Goal: Navigation & Orientation: Find specific page/section

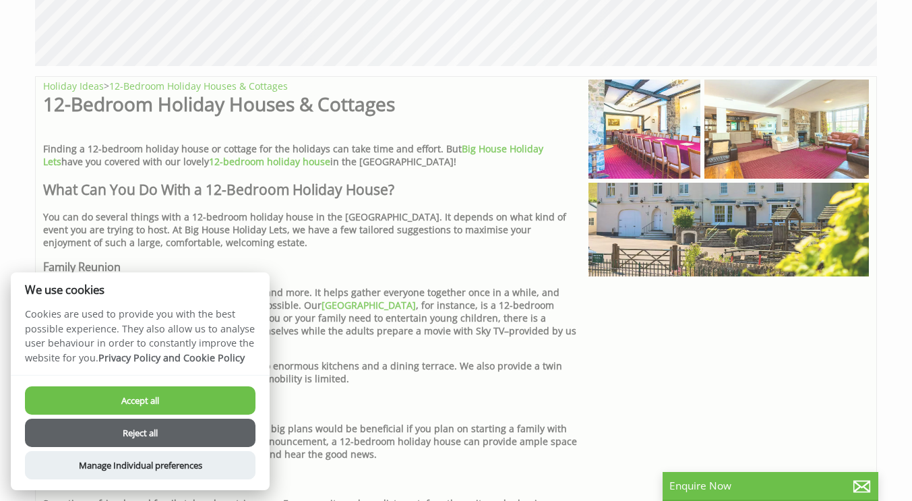
scroll to position [678, 0]
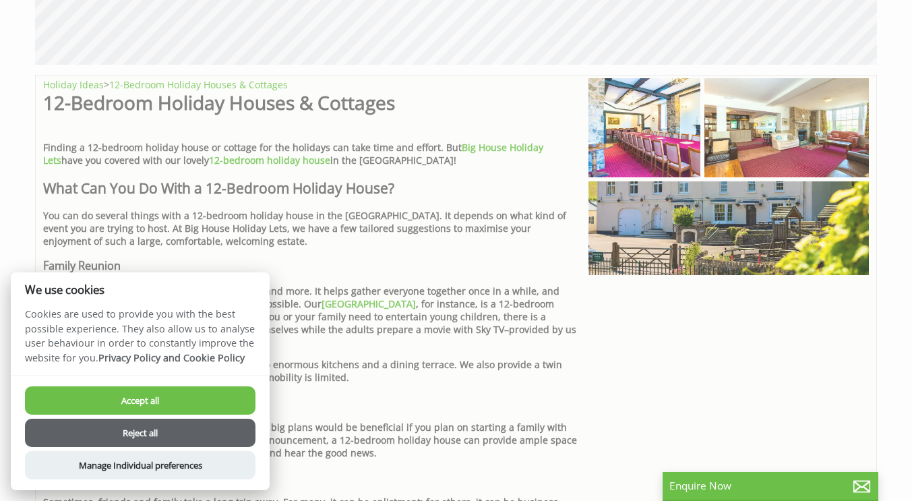
click at [140, 434] on button "Reject all" at bounding box center [140, 433] width 231 height 28
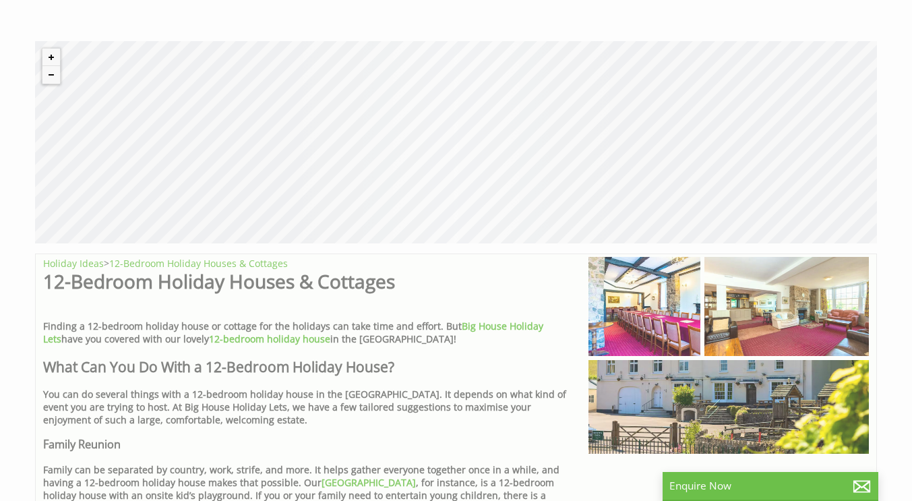
scroll to position [495, 0]
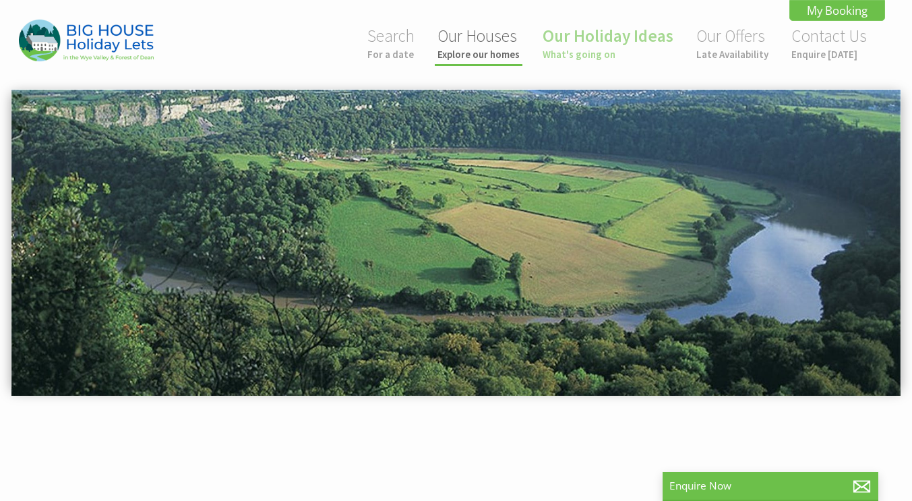
click at [486, 57] on small "Explore our homes" at bounding box center [478, 54] width 82 height 13
